Goal: Information Seeking & Learning: Learn about a topic

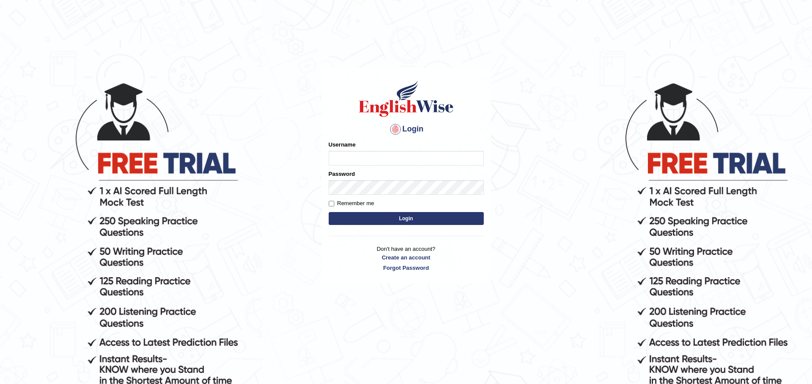
type input "ajaykiransomasi"
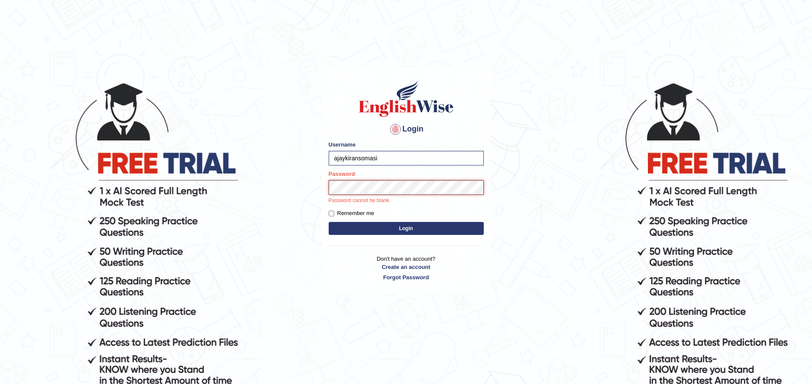
click at [329, 222] on button "Login" at bounding box center [406, 228] width 155 height 13
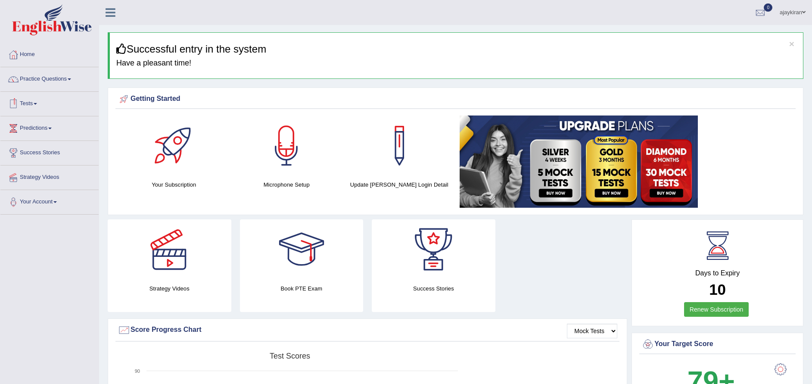
click at [41, 103] on link "Tests" at bounding box center [49, 103] width 98 height 22
click at [44, 133] on link "Take Mock Test" at bounding box center [56, 139] width 81 height 16
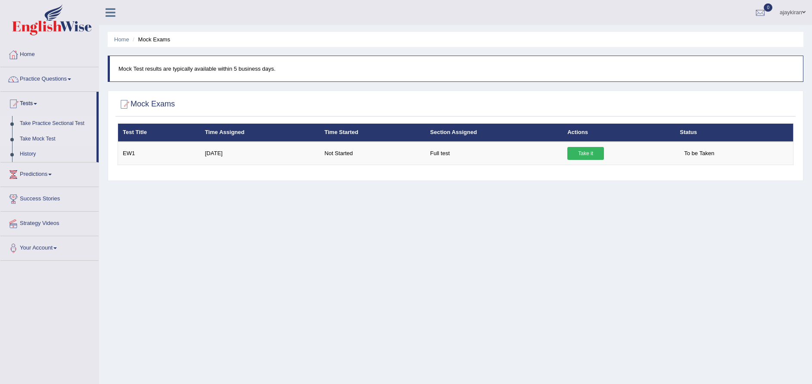
click at [69, 121] on link "Take Practice Sectional Test" at bounding box center [56, 124] width 81 height 16
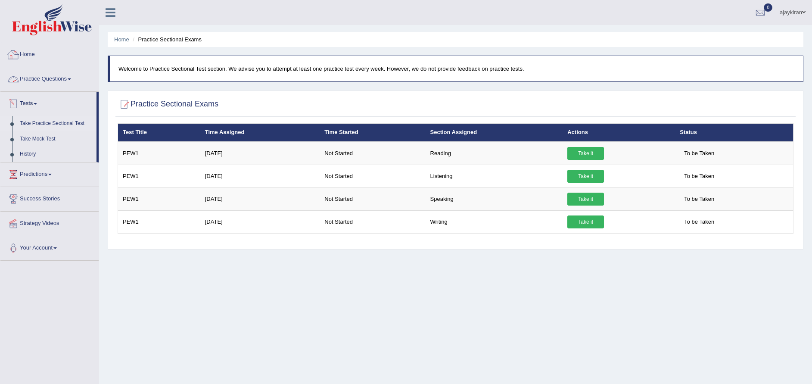
click at [34, 57] on link "Home" at bounding box center [49, 54] width 98 height 22
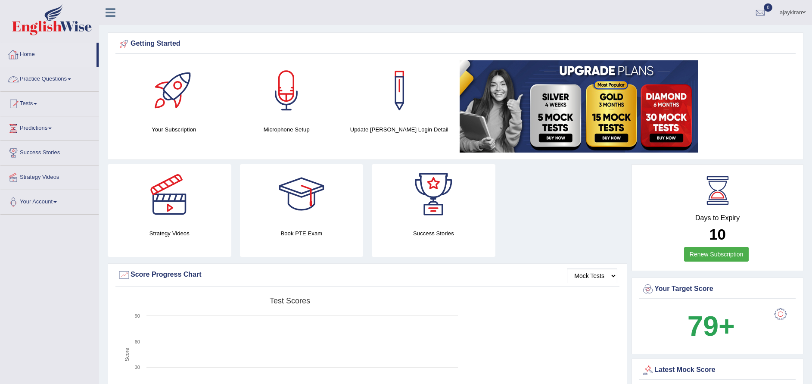
click at [46, 78] on link "Practice Questions" at bounding box center [49, 78] width 98 height 22
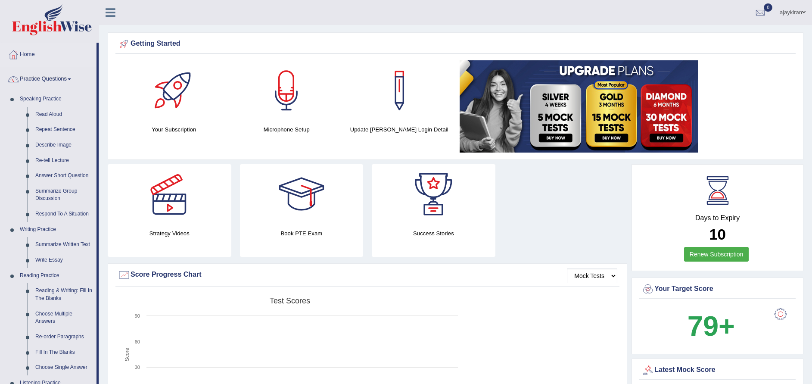
click at [503, 302] on div "Created with Highcharts 7.1.2 Score Test scores Overall Speaking Writing Readin…" at bounding box center [368, 361] width 504 height 136
click at [552, 204] on div "Strategy Videos Book PTE Exam Success Stories" at bounding box center [367, 213] width 528 height 99
click at [41, 121] on link "Read Aloud" at bounding box center [63, 115] width 65 height 16
